Goal: Task Accomplishment & Management: Manage account settings

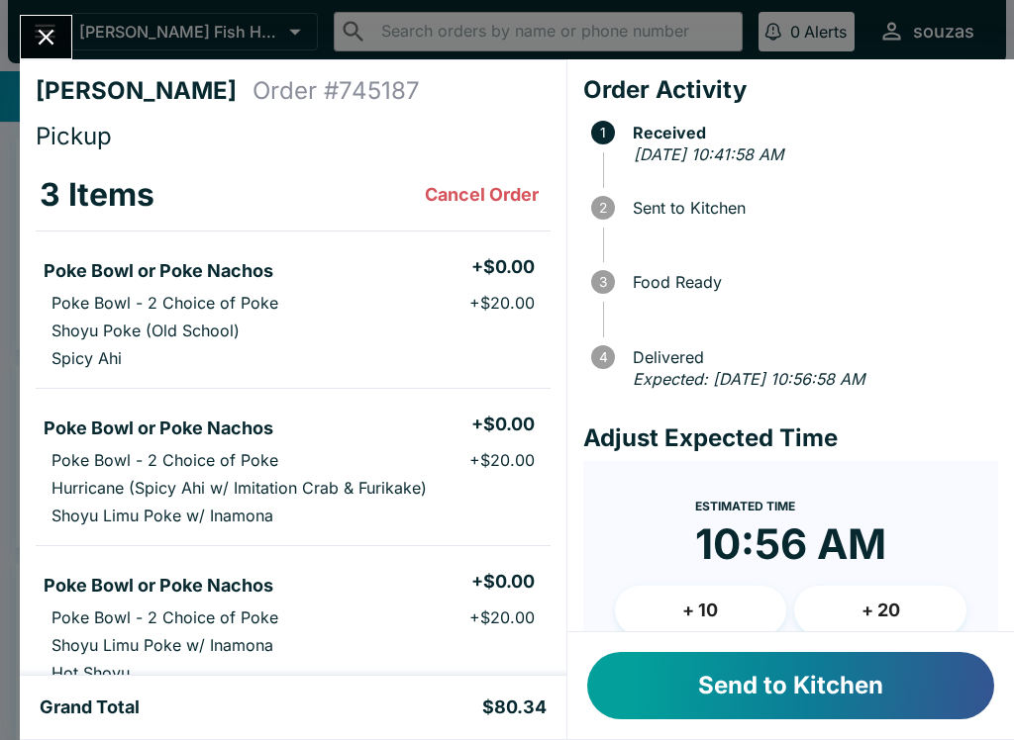
click at [932, 695] on button "Send to Kitchen" at bounding box center [790, 685] width 407 height 67
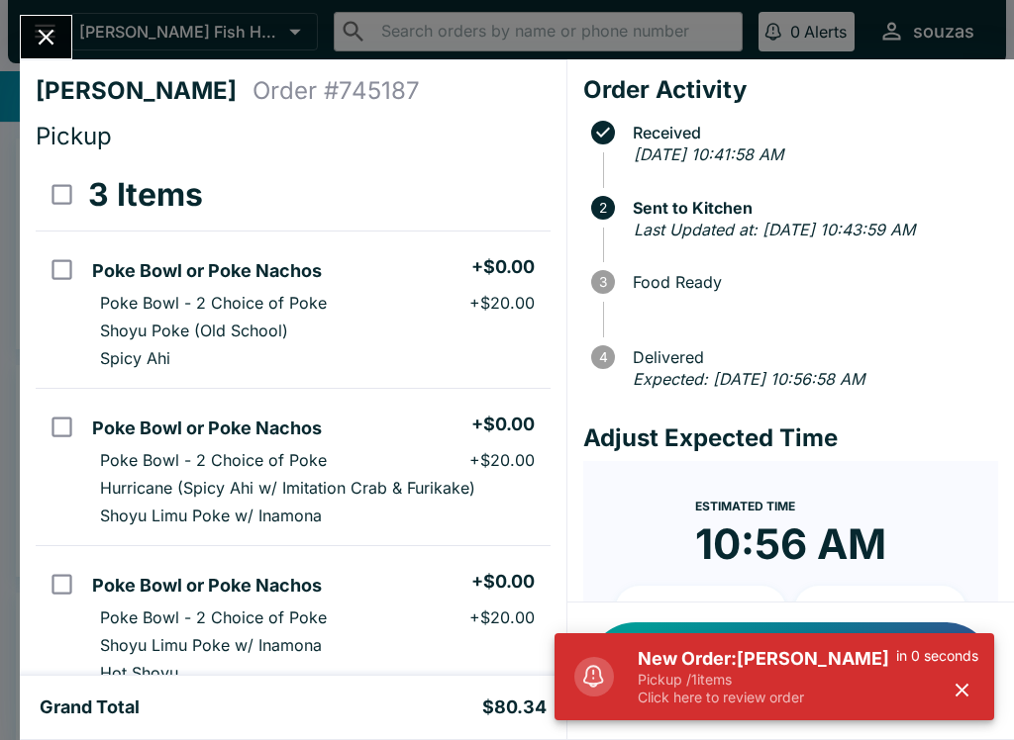
click at [64, 37] on button "Close" at bounding box center [46, 37] width 50 height 43
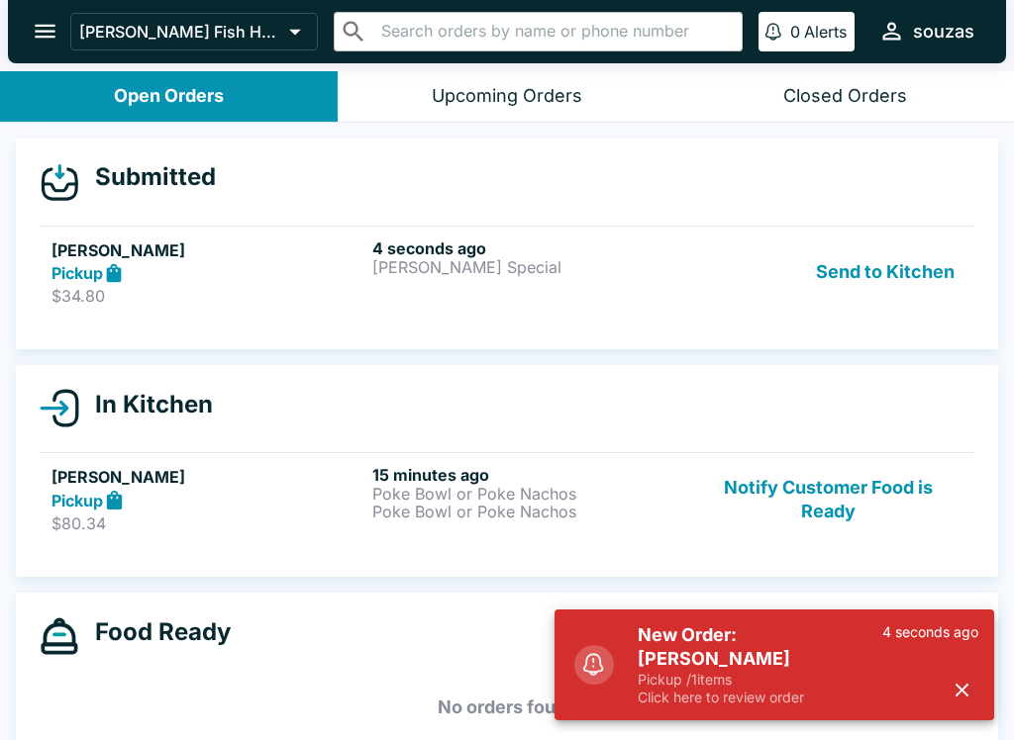
click at [258, 268] on div "Pickup" at bounding box center [207, 273] width 313 height 23
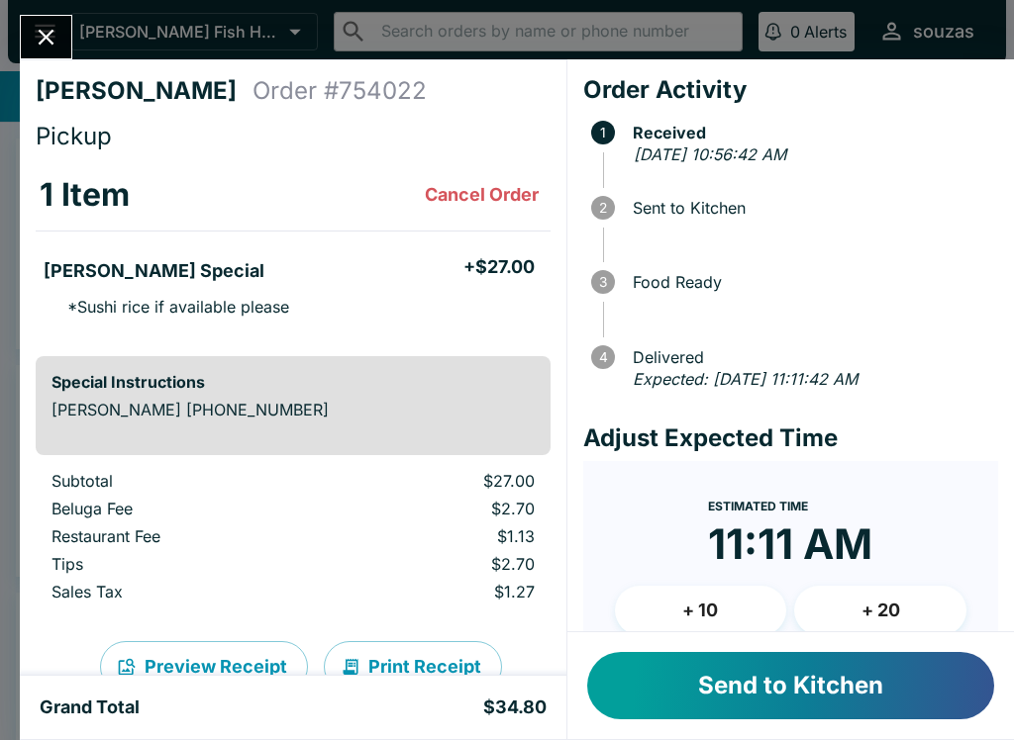
click at [860, 693] on button "Send to Kitchen" at bounding box center [790, 685] width 407 height 67
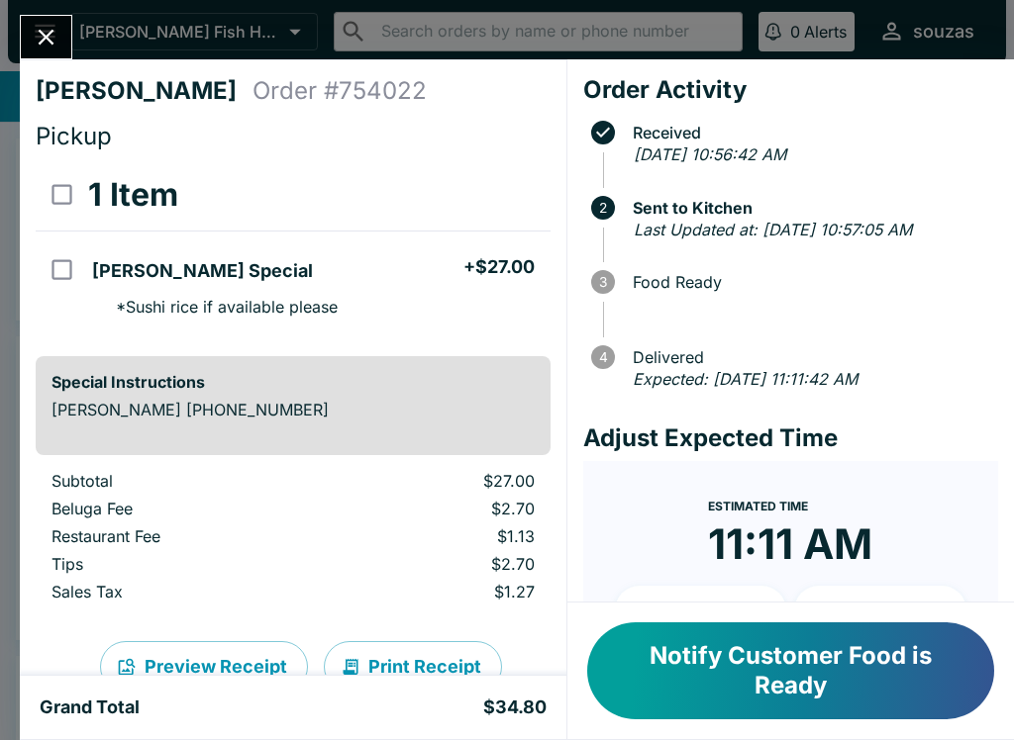
click at [59, 40] on icon "Close" at bounding box center [46, 37] width 27 height 27
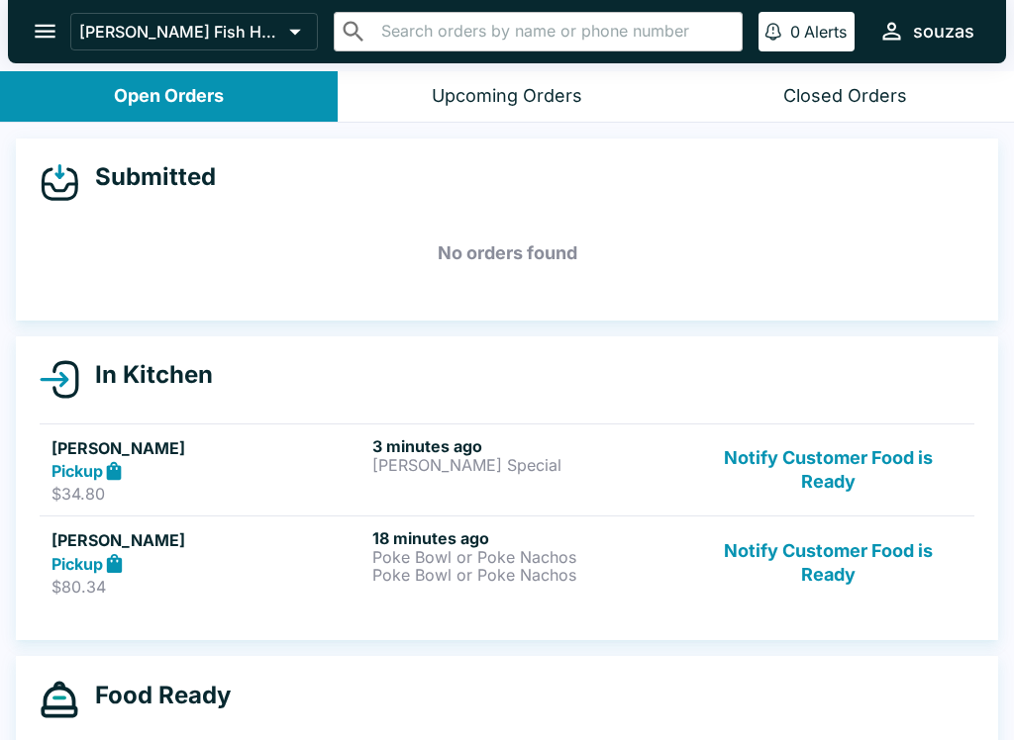
click at [857, 455] on button "Notify Customer Food is Ready" at bounding box center [828, 471] width 268 height 68
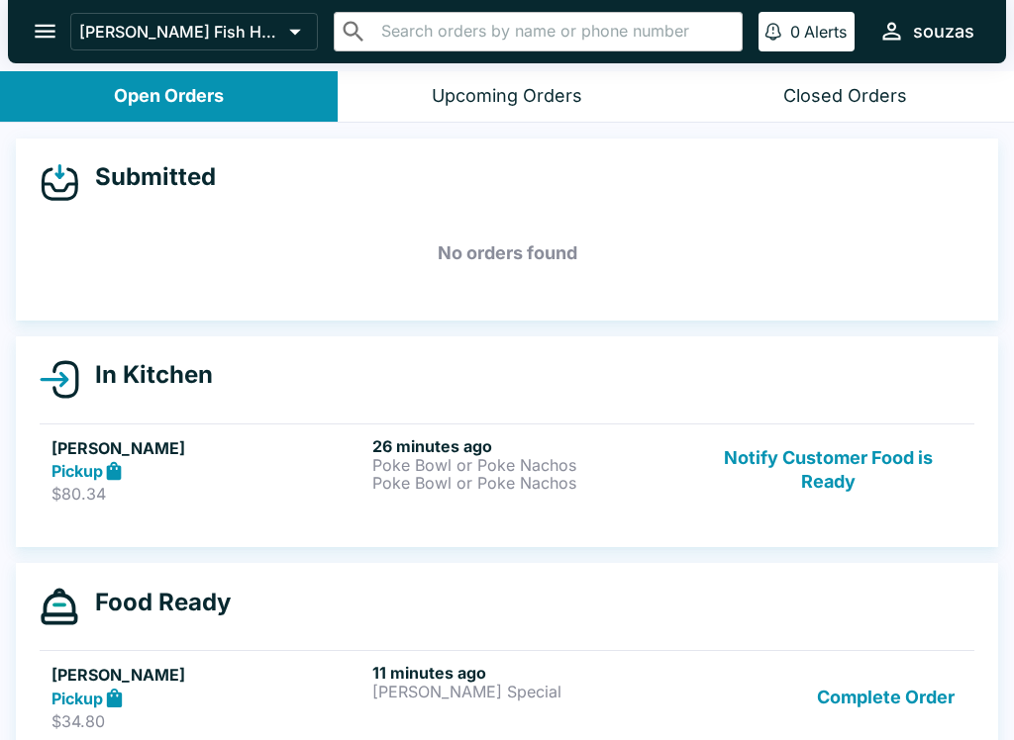
click at [831, 463] on button "Notify Customer Food is Ready" at bounding box center [828, 471] width 268 height 68
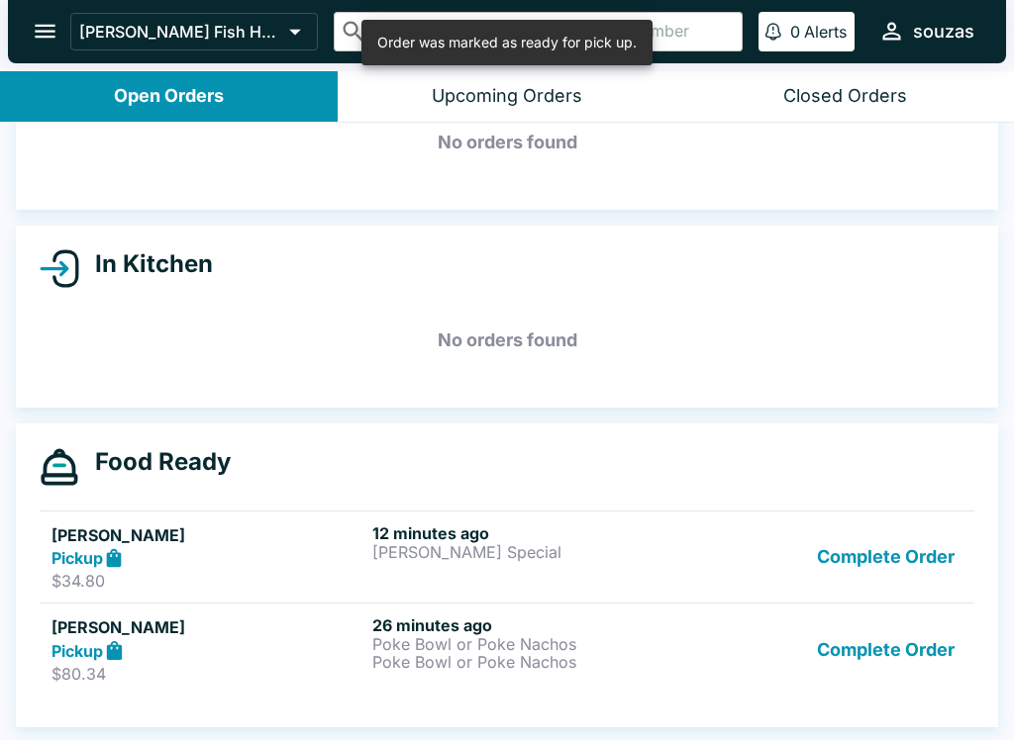
scroll to position [111, 0]
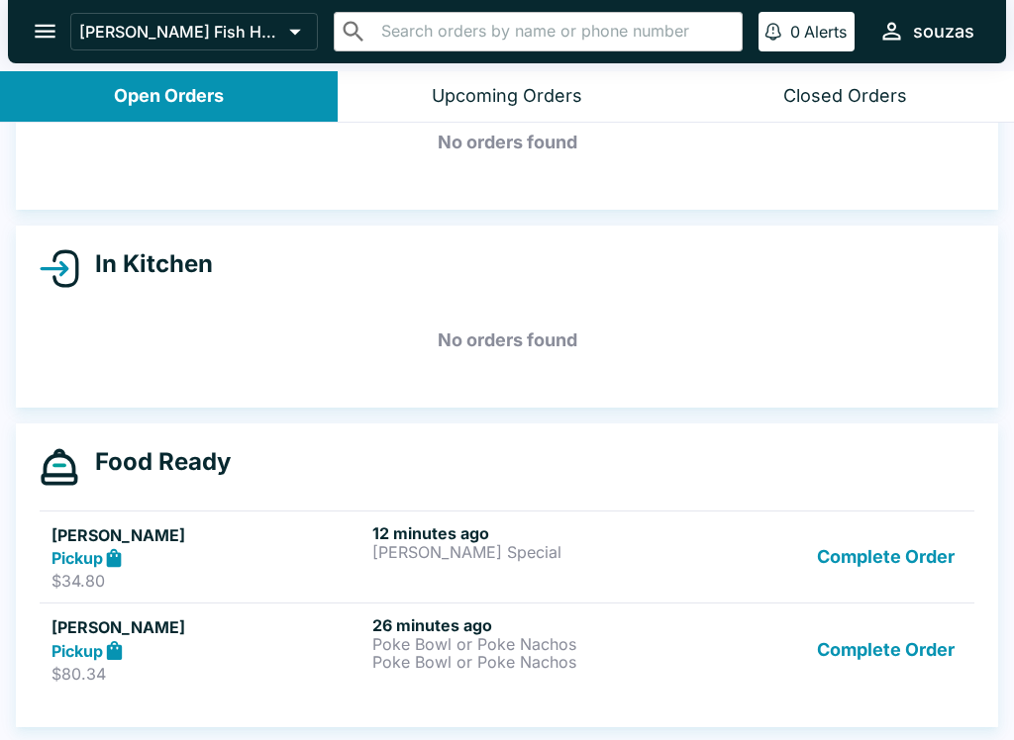
click at [921, 561] on button "Complete Order" at bounding box center [885, 558] width 153 height 68
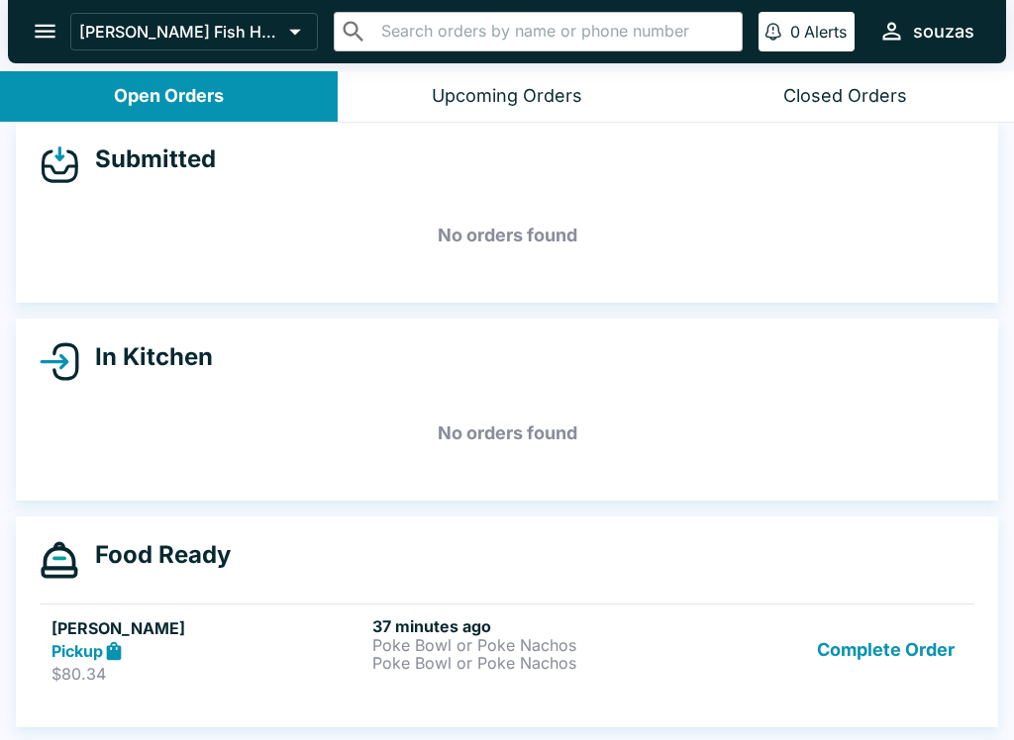
click at [909, 640] on button "Complete Order" at bounding box center [885, 651] width 153 height 68
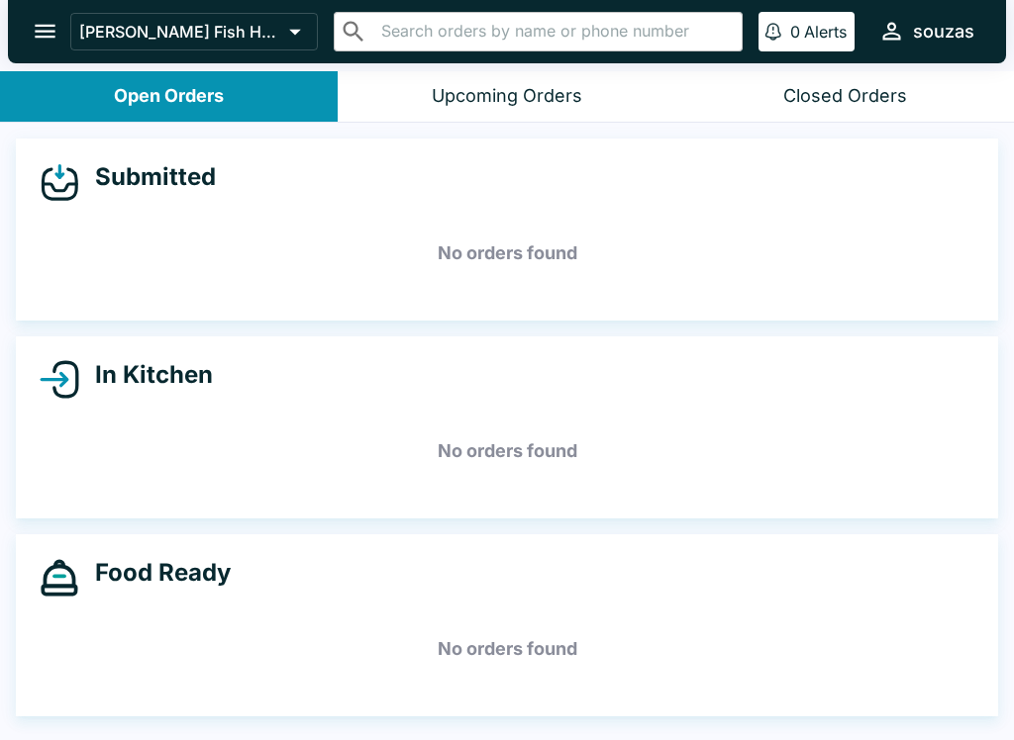
scroll to position [0, 0]
